Goal: Task Accomplishment & Management: Manage account settings

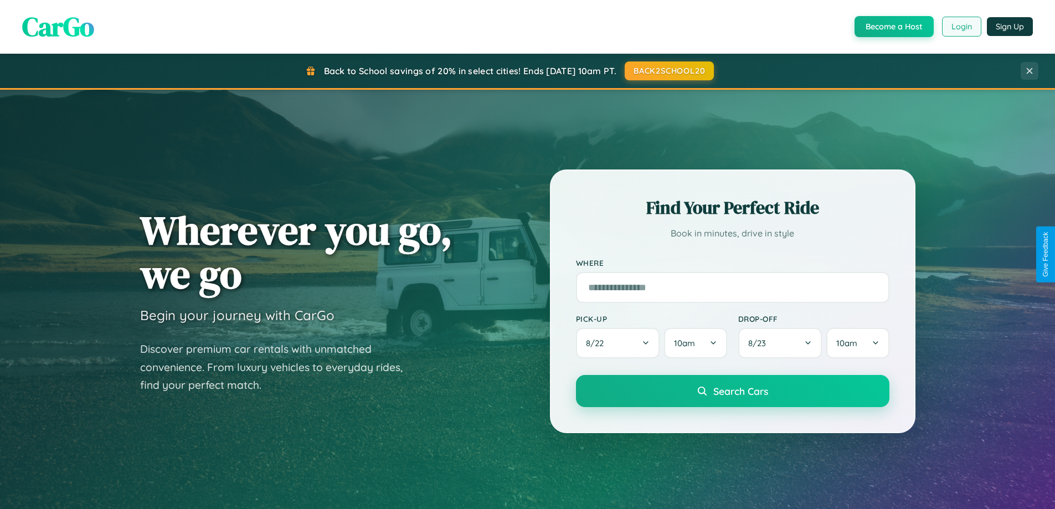
click at [961, 27] on button "Login" at bounding box center [961, 27] width 39 height 20
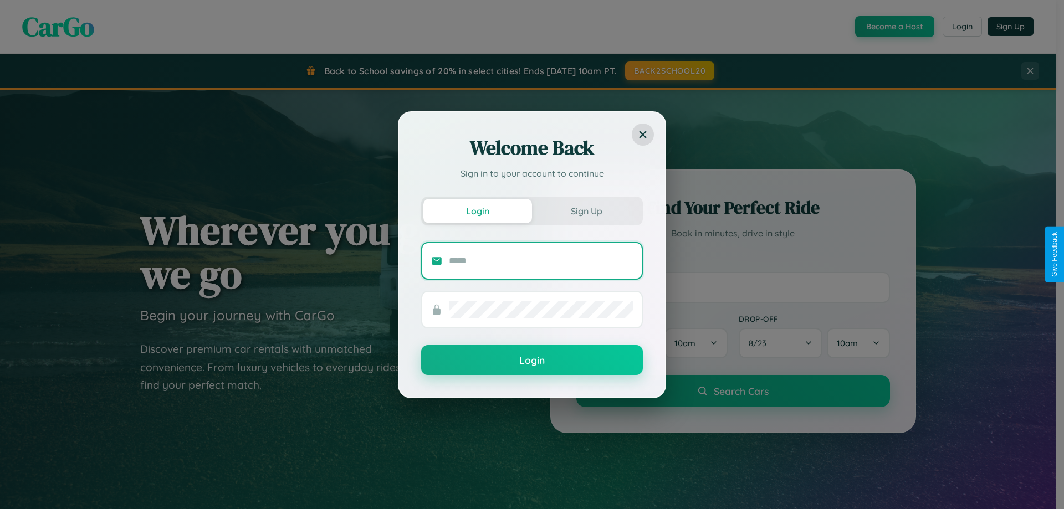
click at [541, 260] on input "text" at bounding box center [541, 261] width 184 height 18
type input "**********"
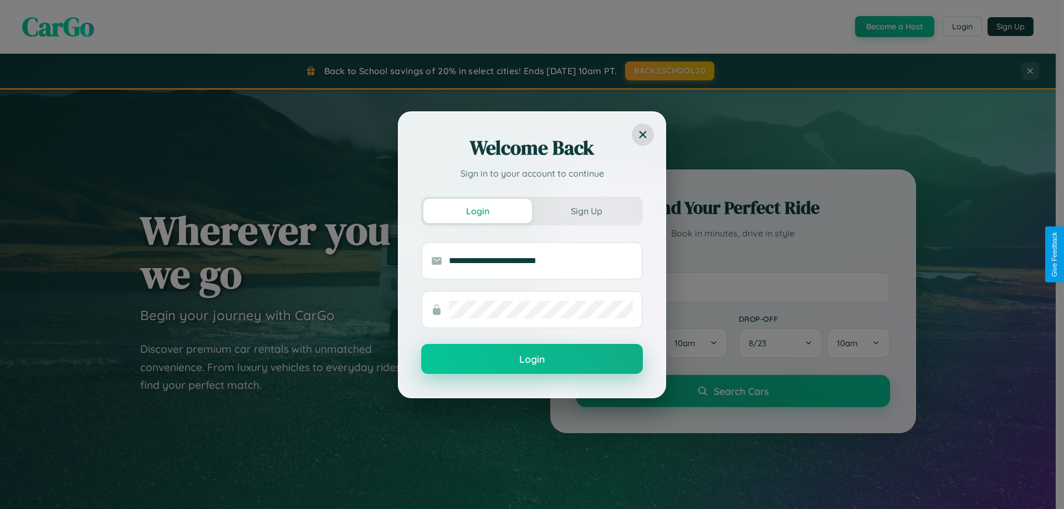
click at [532, 360] on button "Login" at bounding box center [532, 359] width 222 height 30
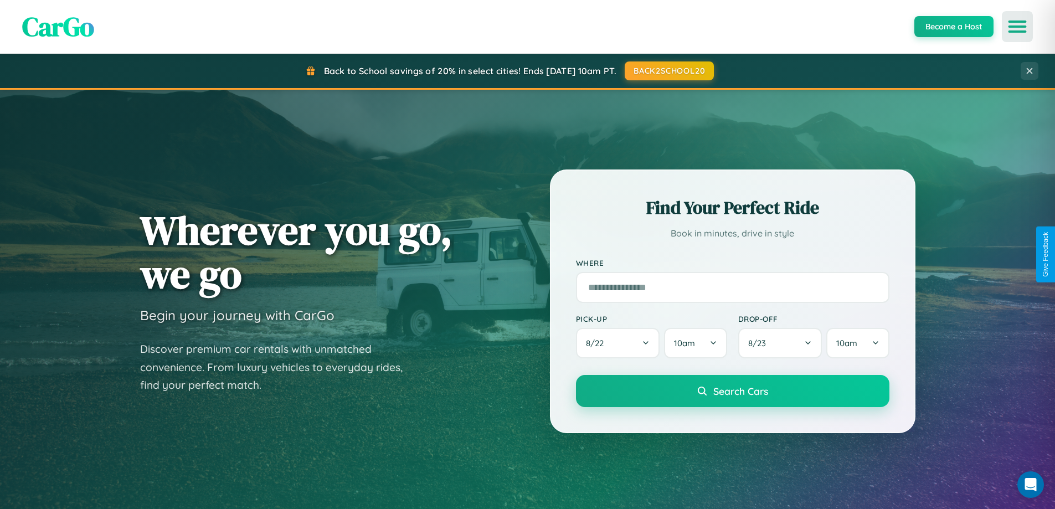
click at [1018, 27] on icon "Open menu" at bounding box center [1018, 27] width 16 height 10
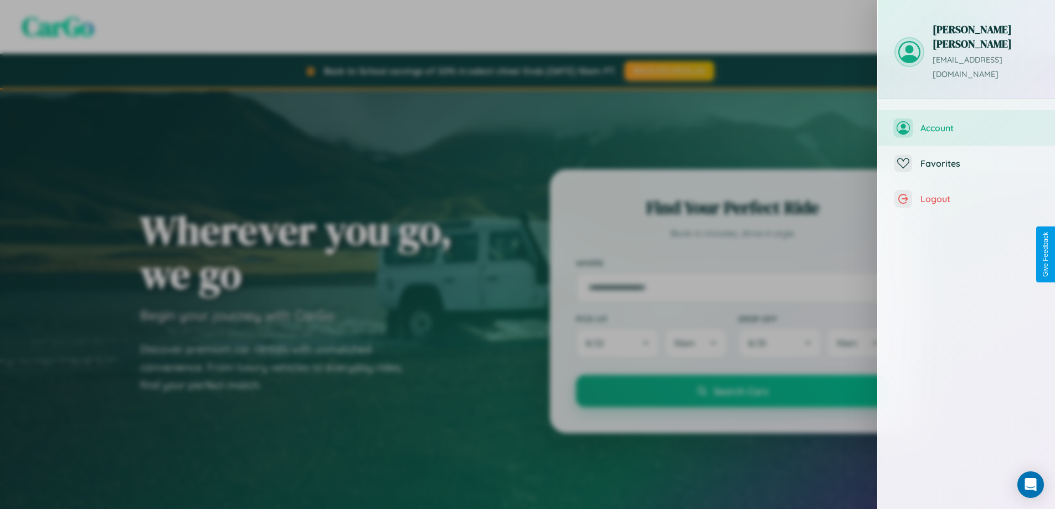
click at [967, 122] on span "Account" at bounding box center [980, 127] width 118 height 11
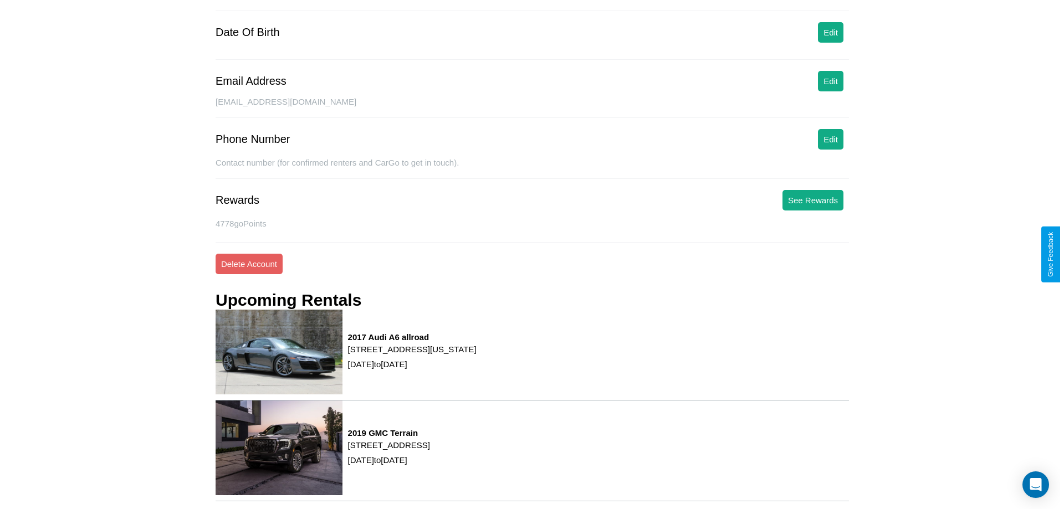
scroll to position [141, 0]
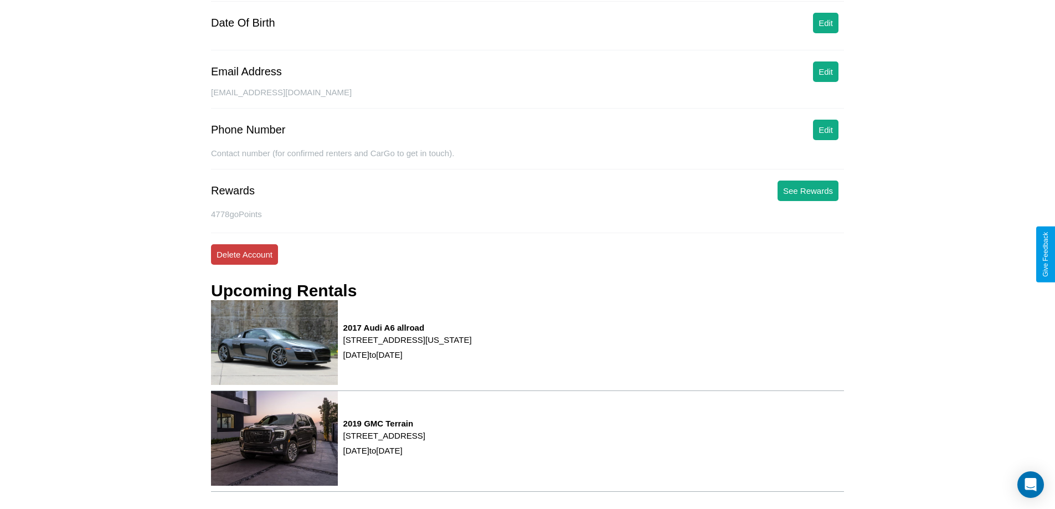
click at [244, 254] on button "Delete Account" at bounding box center [244, 254] width 67 height 20
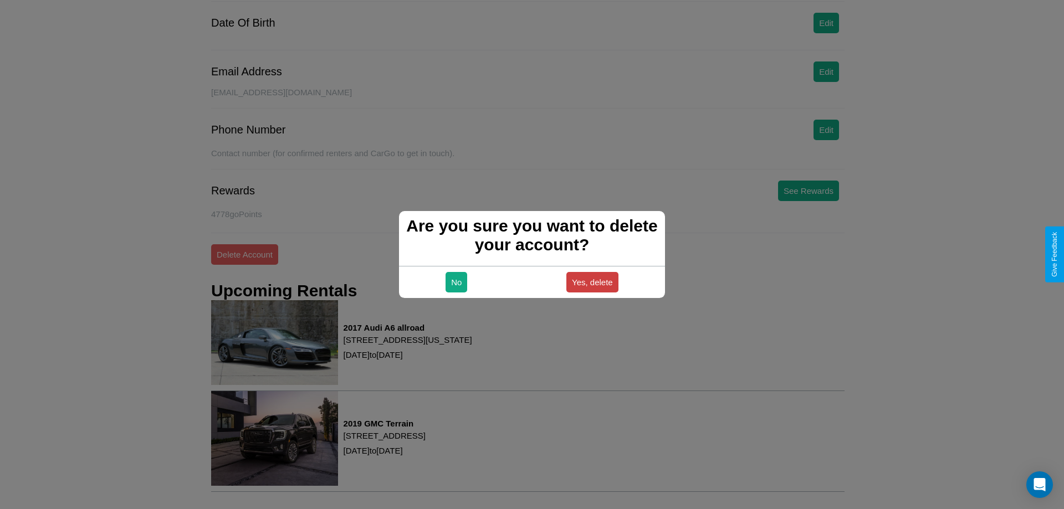
click at [592, 282] on button "Yes, delete" at bounding box center [592, 282] width 52 height 20
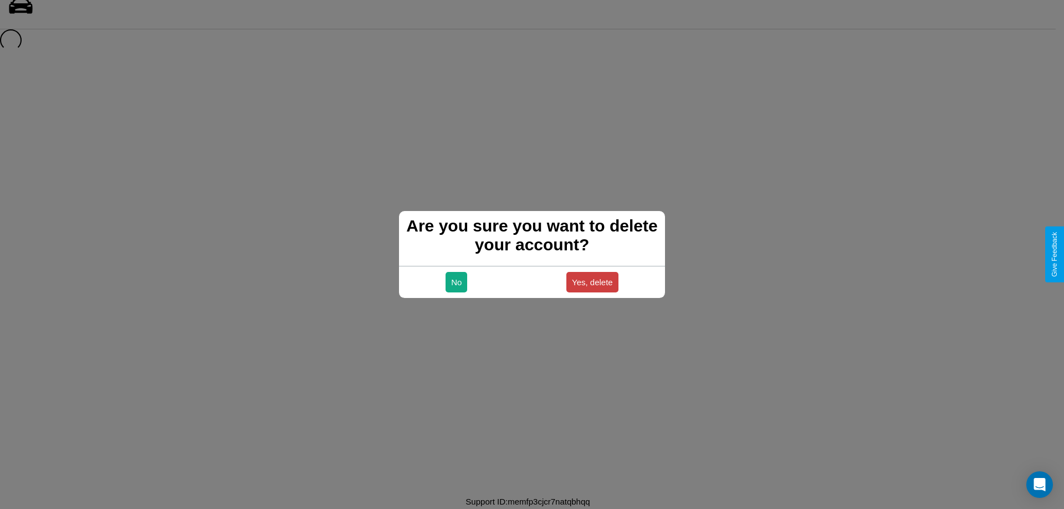
scroll to position [15, 0]
